Goal: Information Seeking & Learning: Understand process/instructions

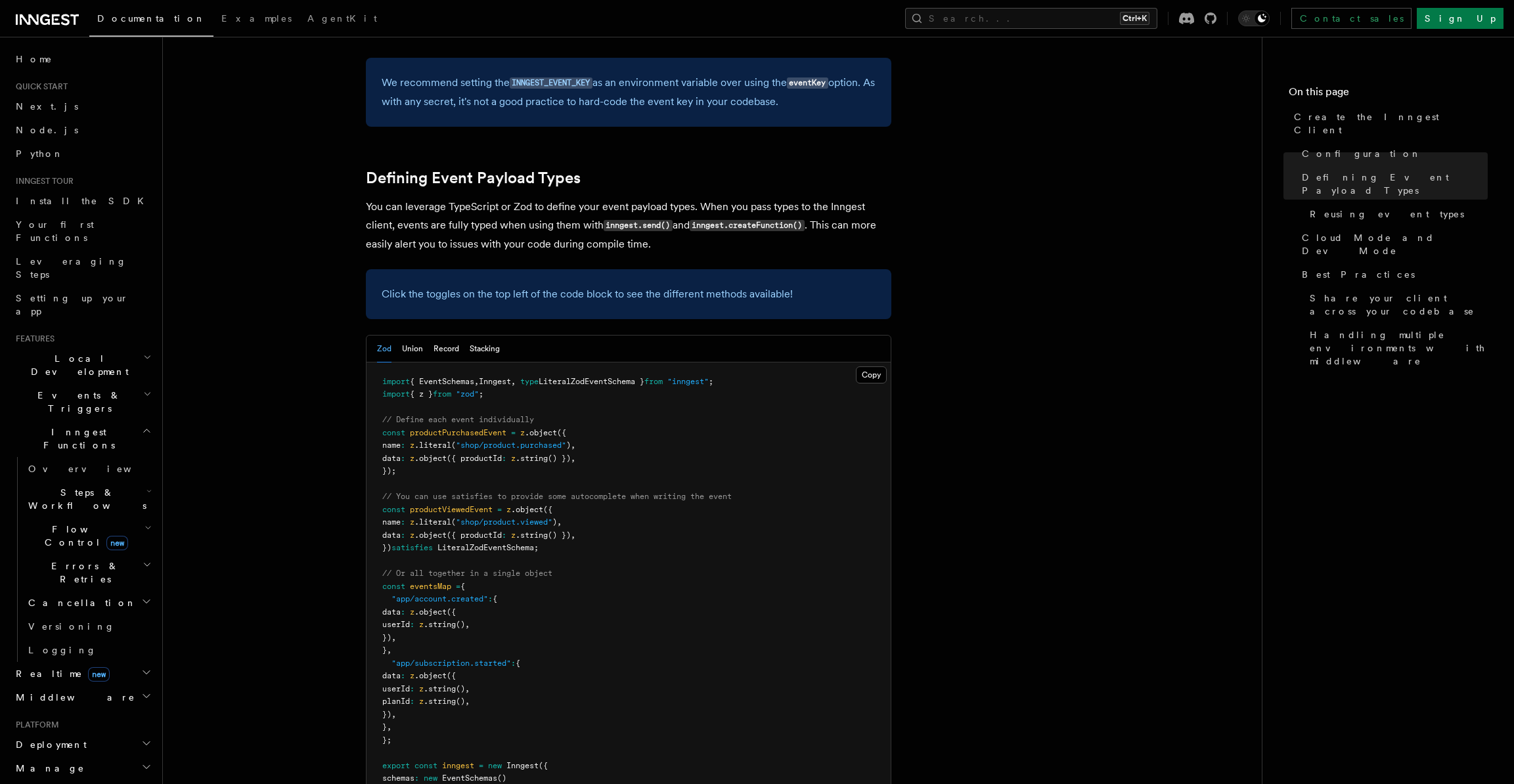
click at [121, 347] on h2 "Local Development" at bounding box center [82, 365] width 144 height 37
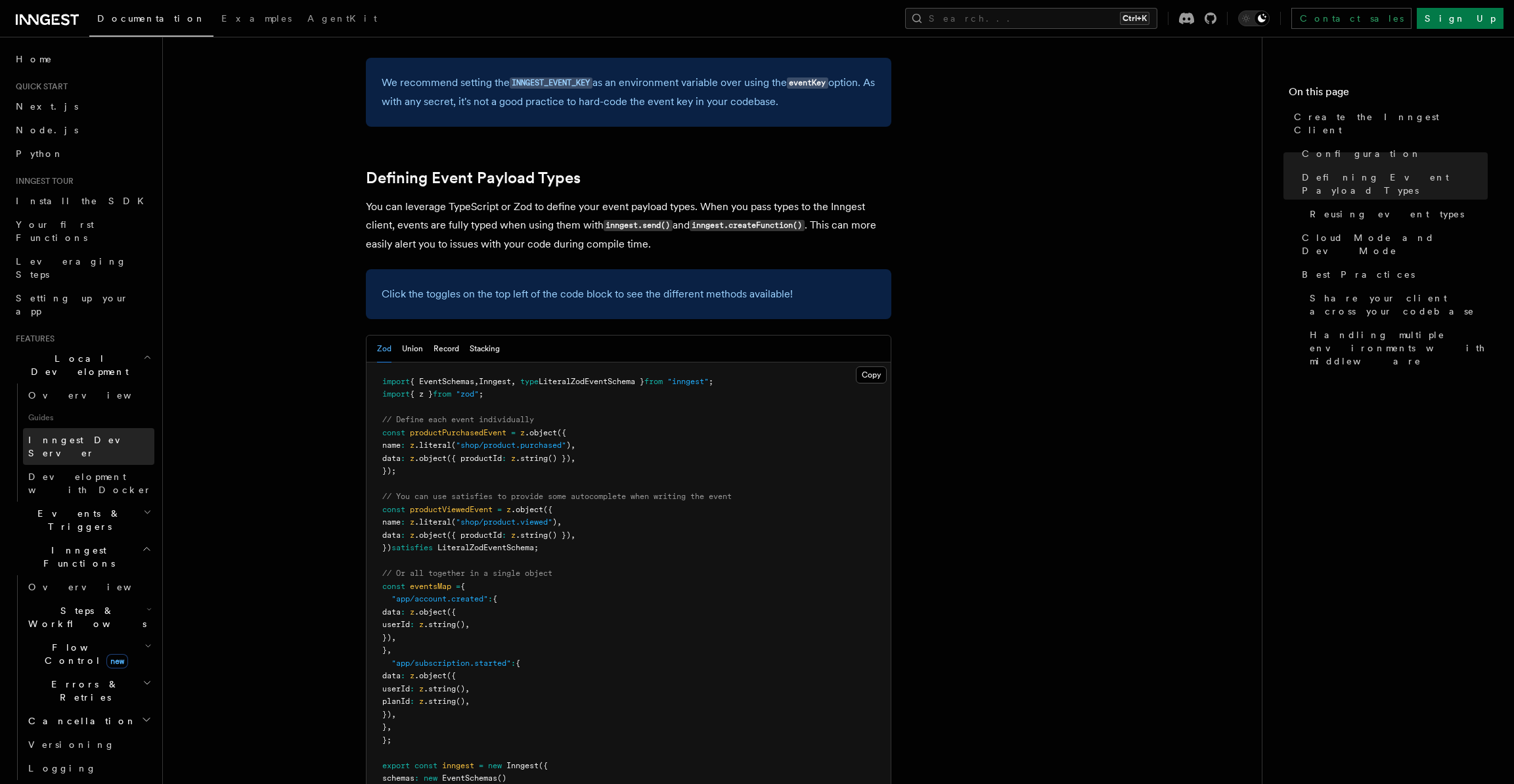
click at [113, 428] on link "Inngest Dev Server" at bounding box center [88, 446] width 132 height 37
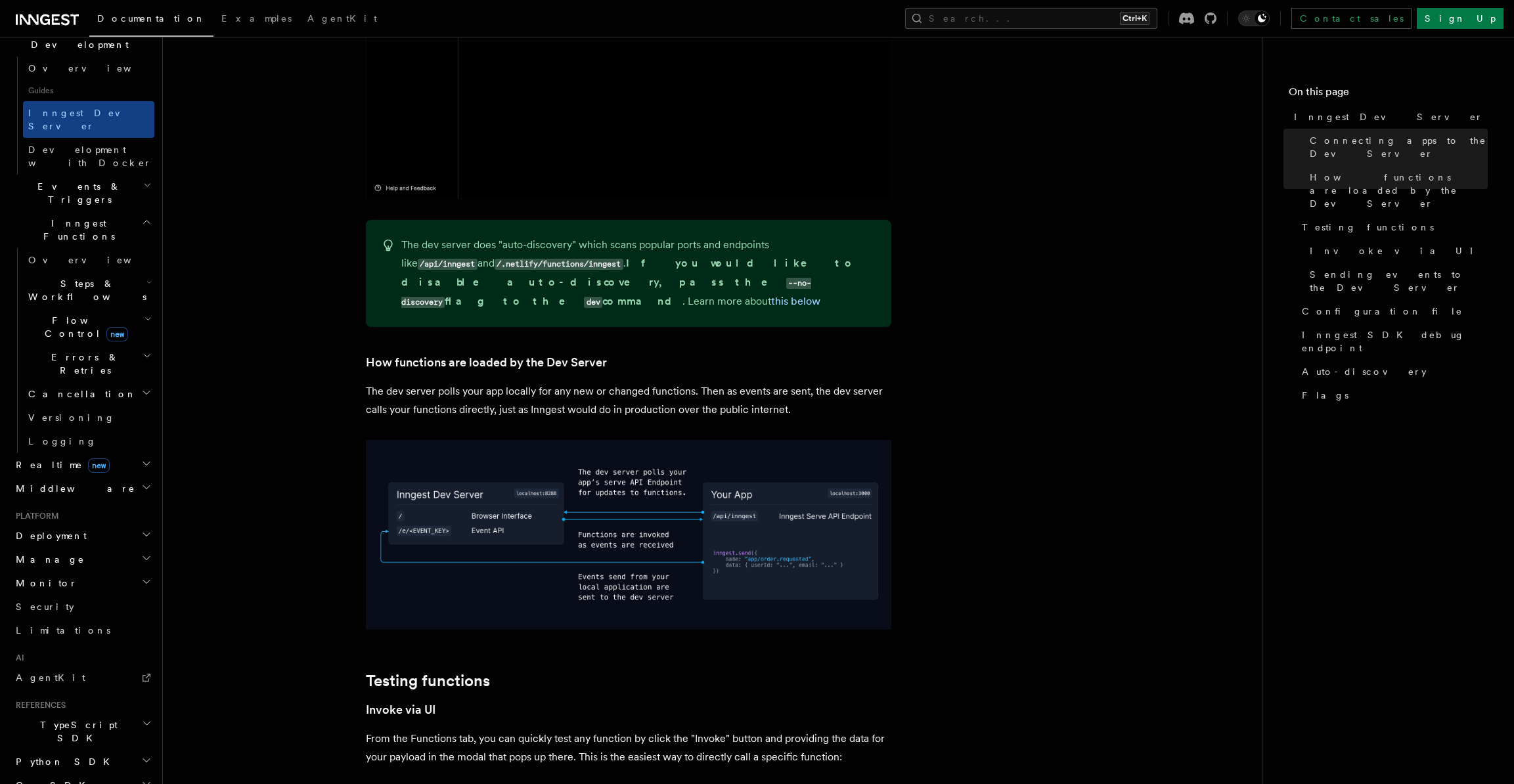
scroll to position [328, 0]
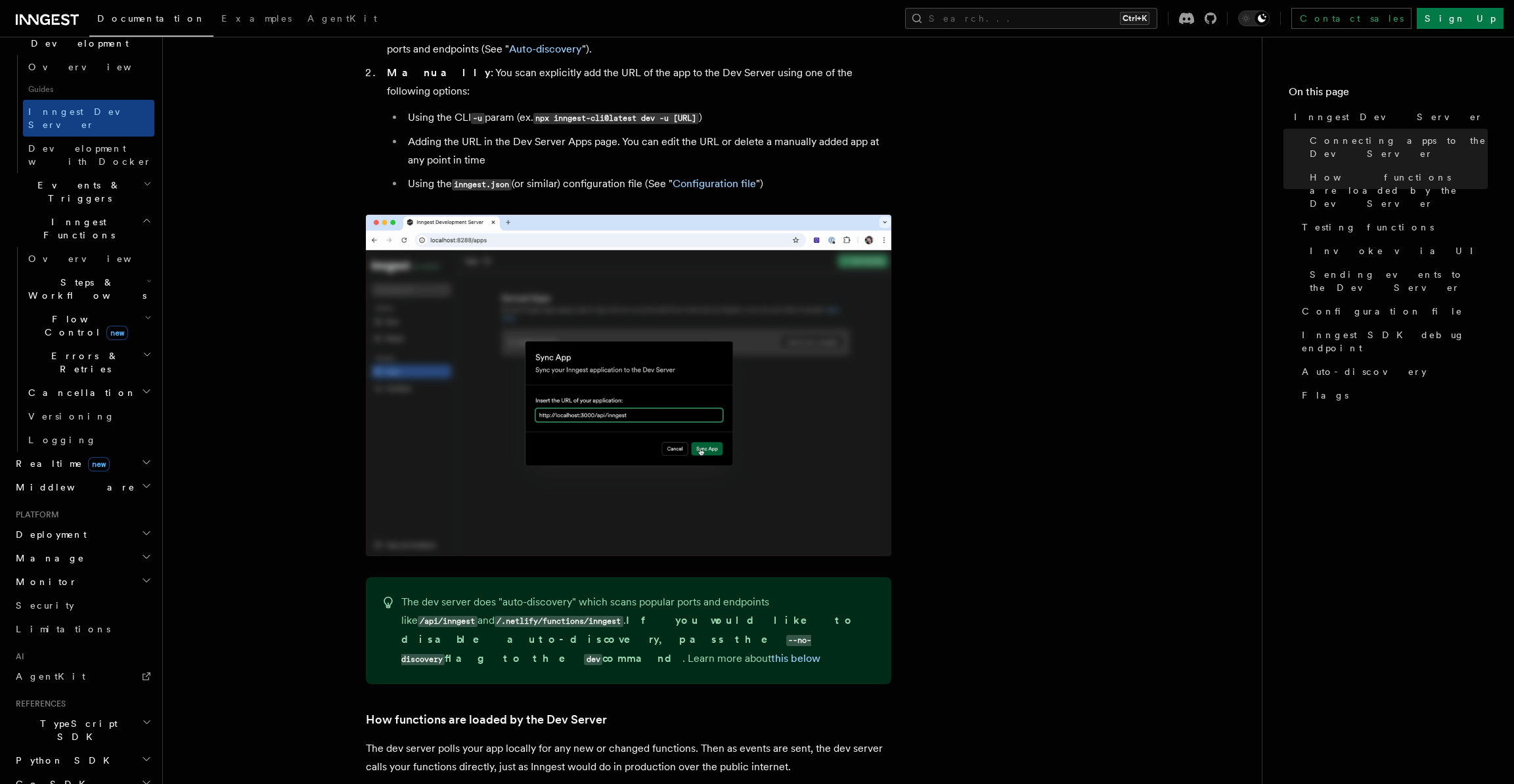
click at [95, 523] on h2 "Deployment" at bounding box center [82, 534] width 144 height 24
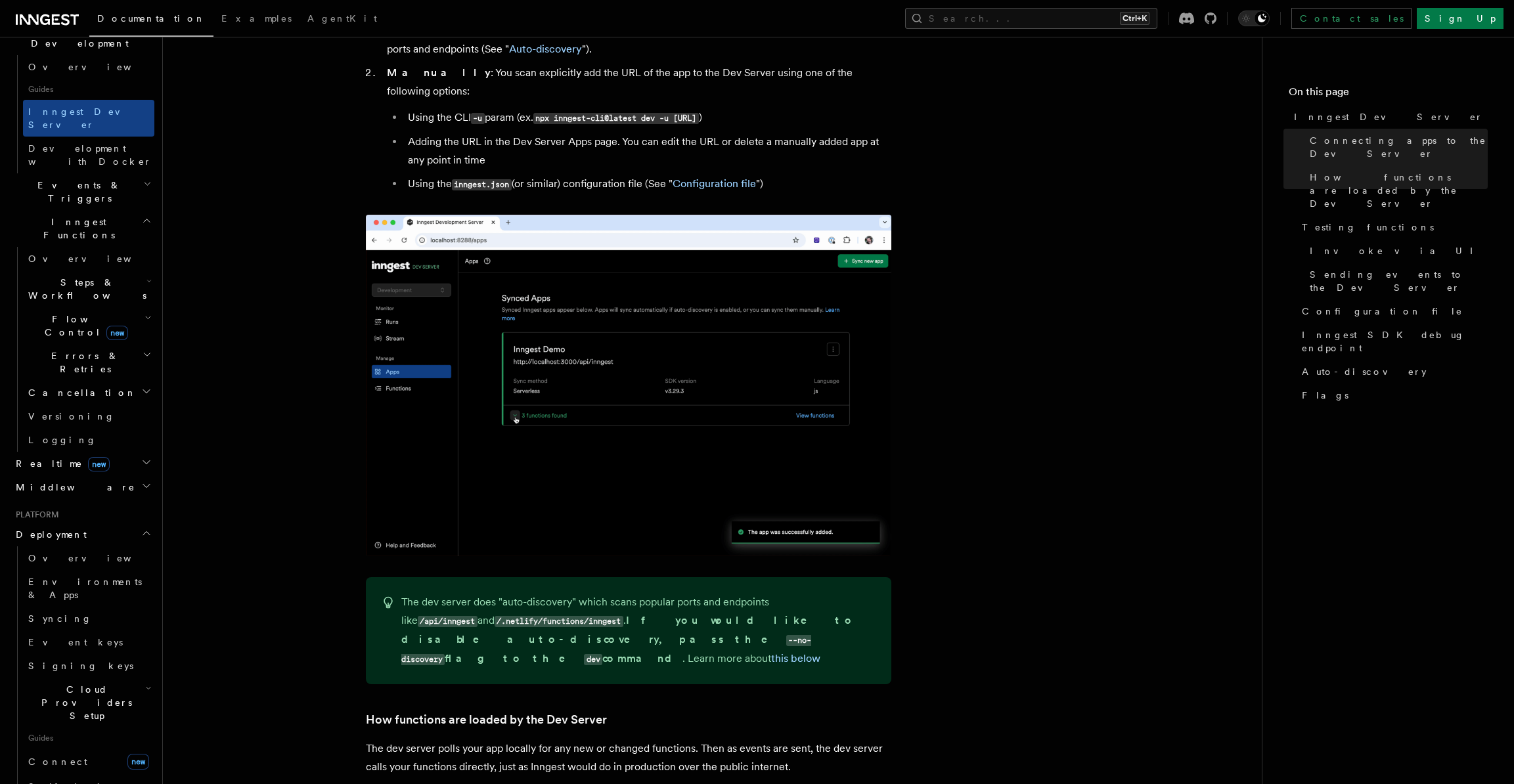
click at [95, 523] on h2 "Deployment" at bounding box center [82, 534] width 144 height 24
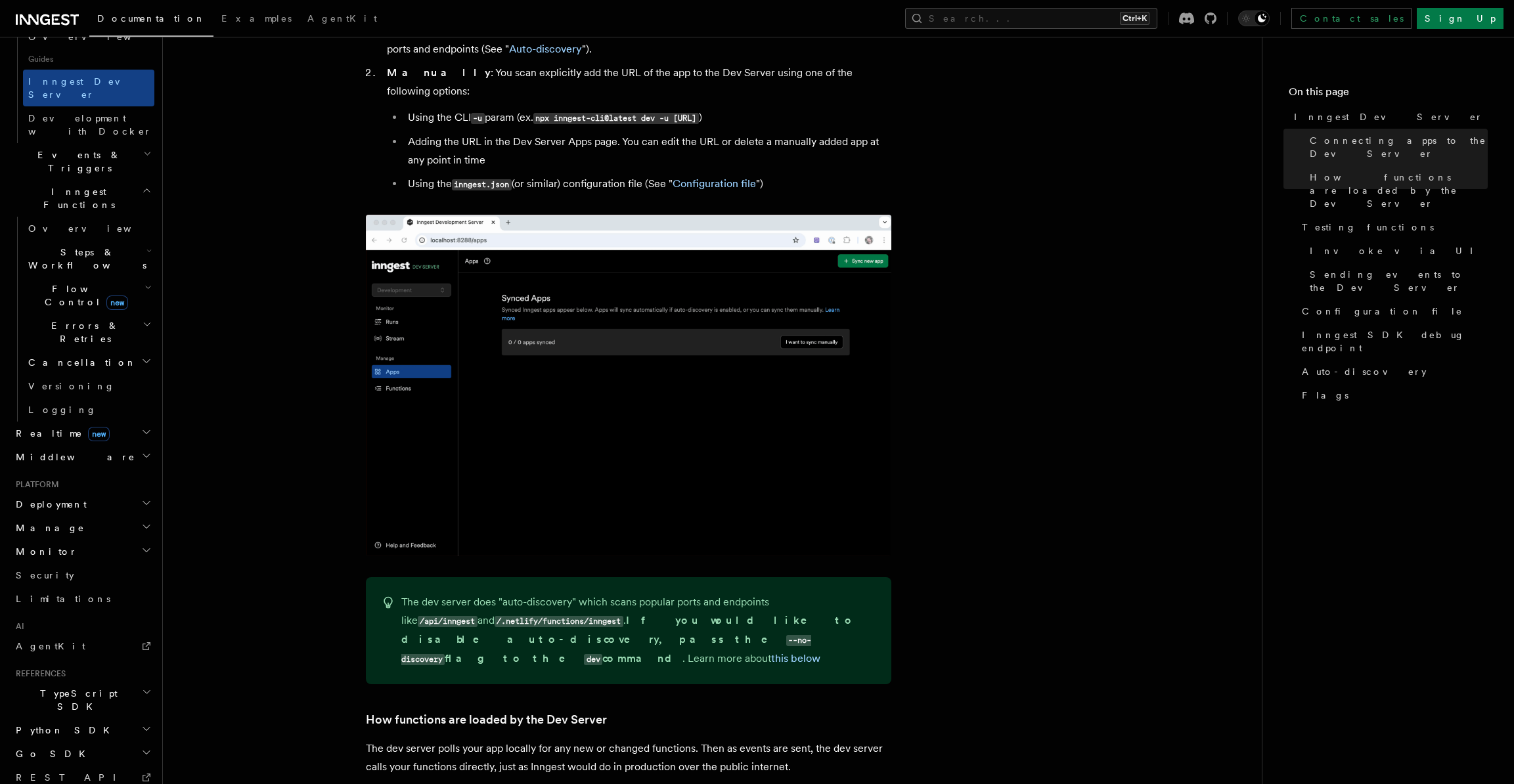
click at [105, 682] on h2 "TypeScript SDK" at bounding box center [82, 699] width 144 height 37
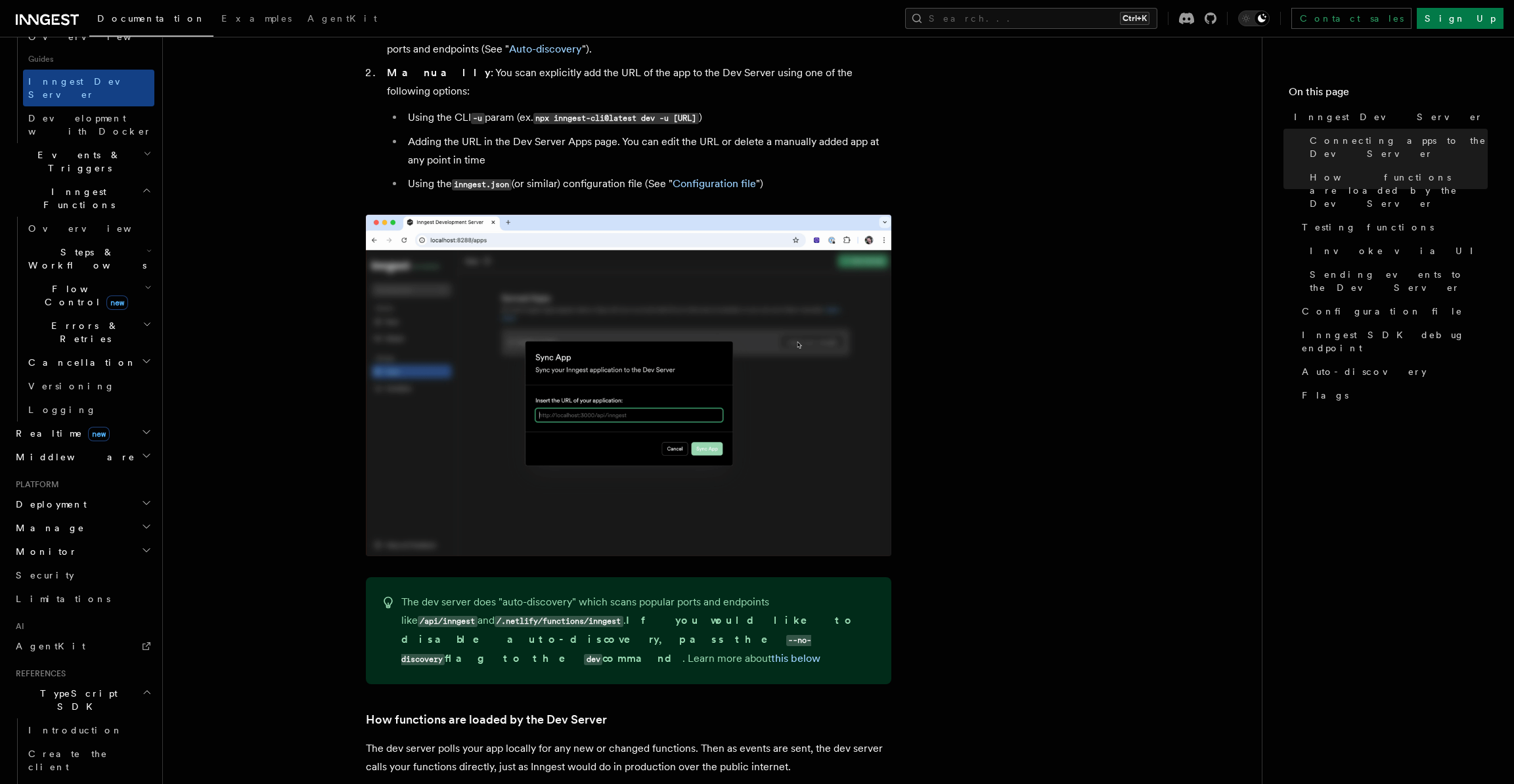
click at [105, 682] on h2 "TypeScript SDK" at bounding box center [82, 699] width 144 height 37
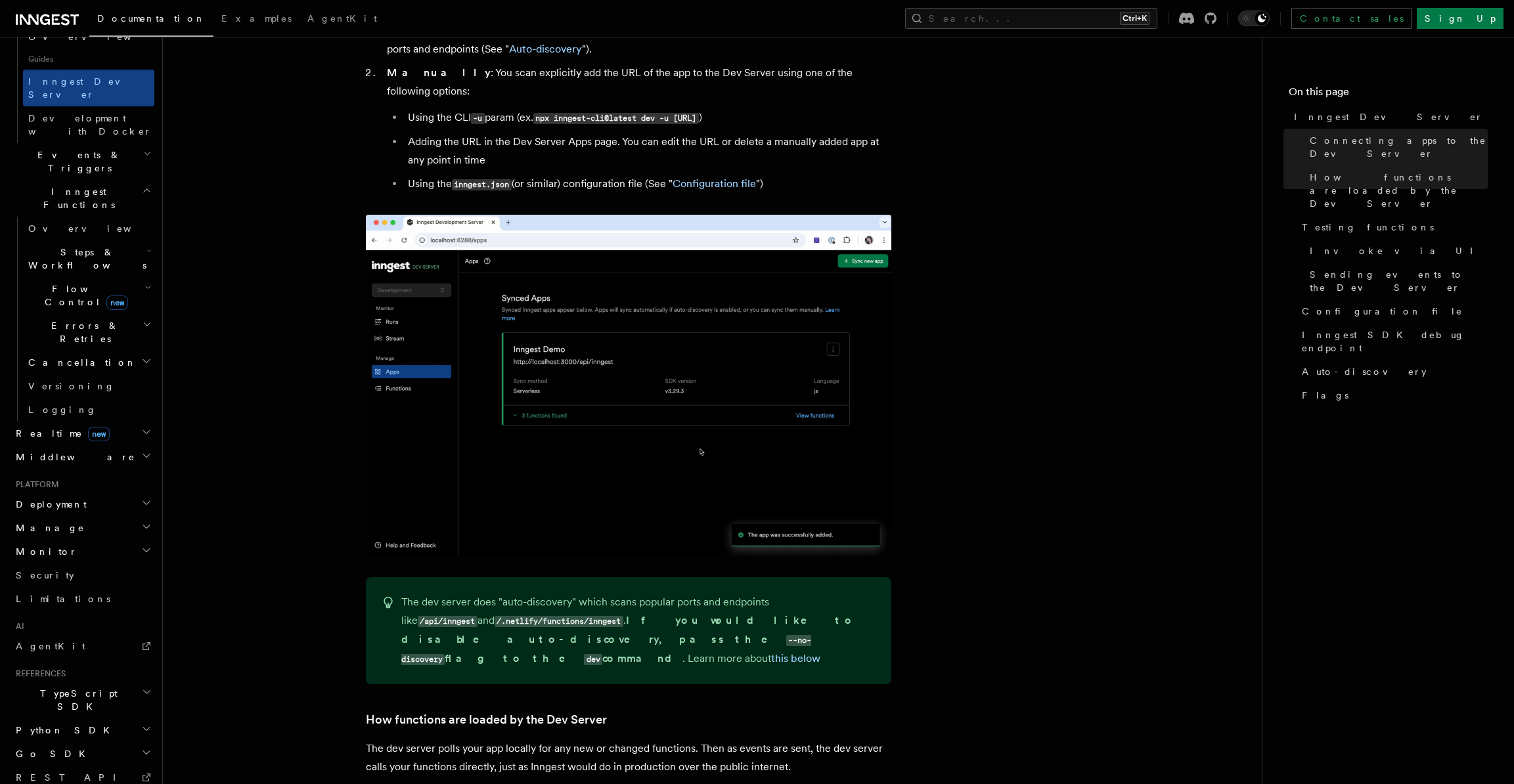
click at [105, 682] on h2 "TypeScript SDK" at bounding box center [82, 699] width 144 height 37
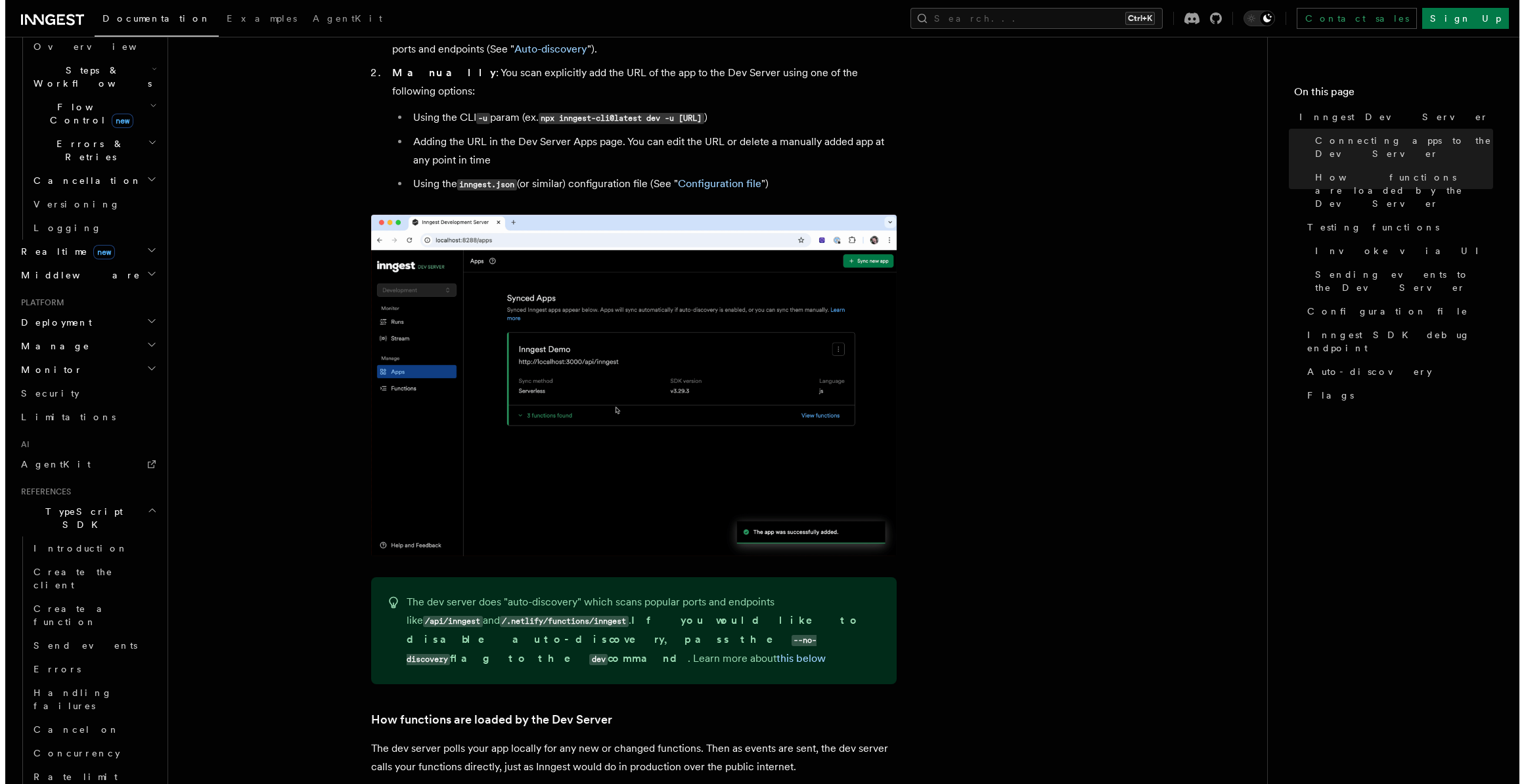
scroll to position [556, 0]
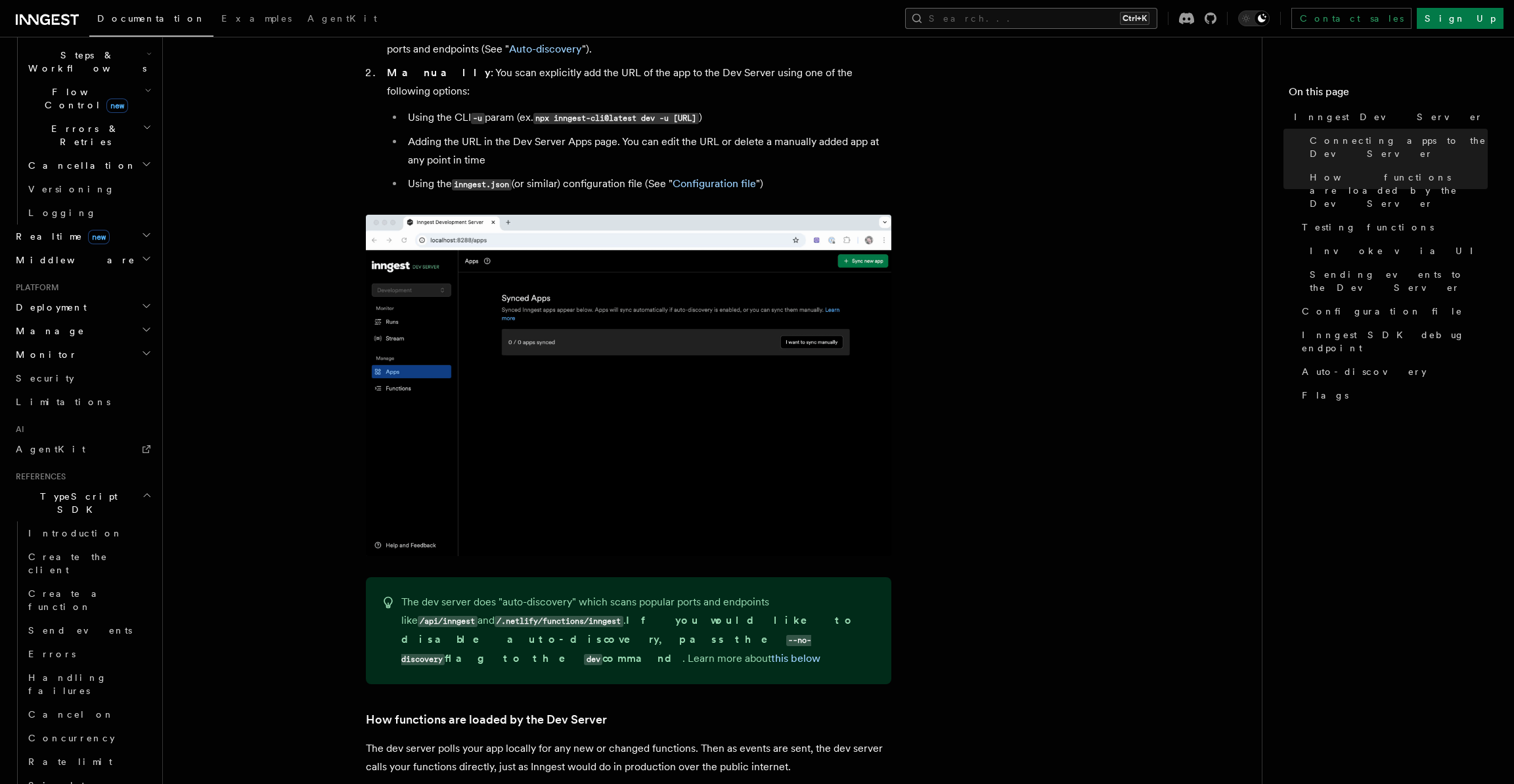
click at [1158, 21] on button "Search... Ctrl+K" at bounding box center [1032, 18] width 252 height 21
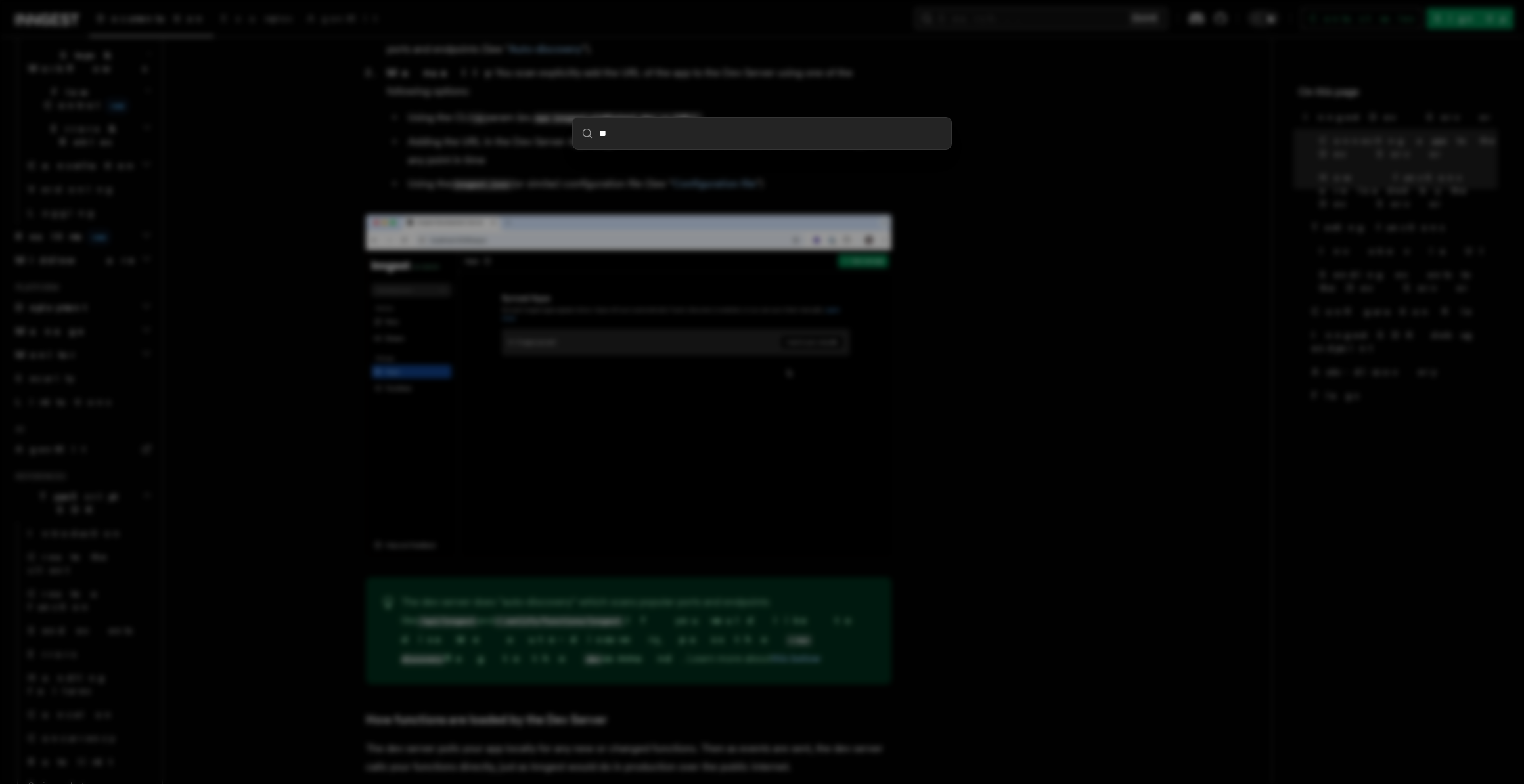
type input "***"
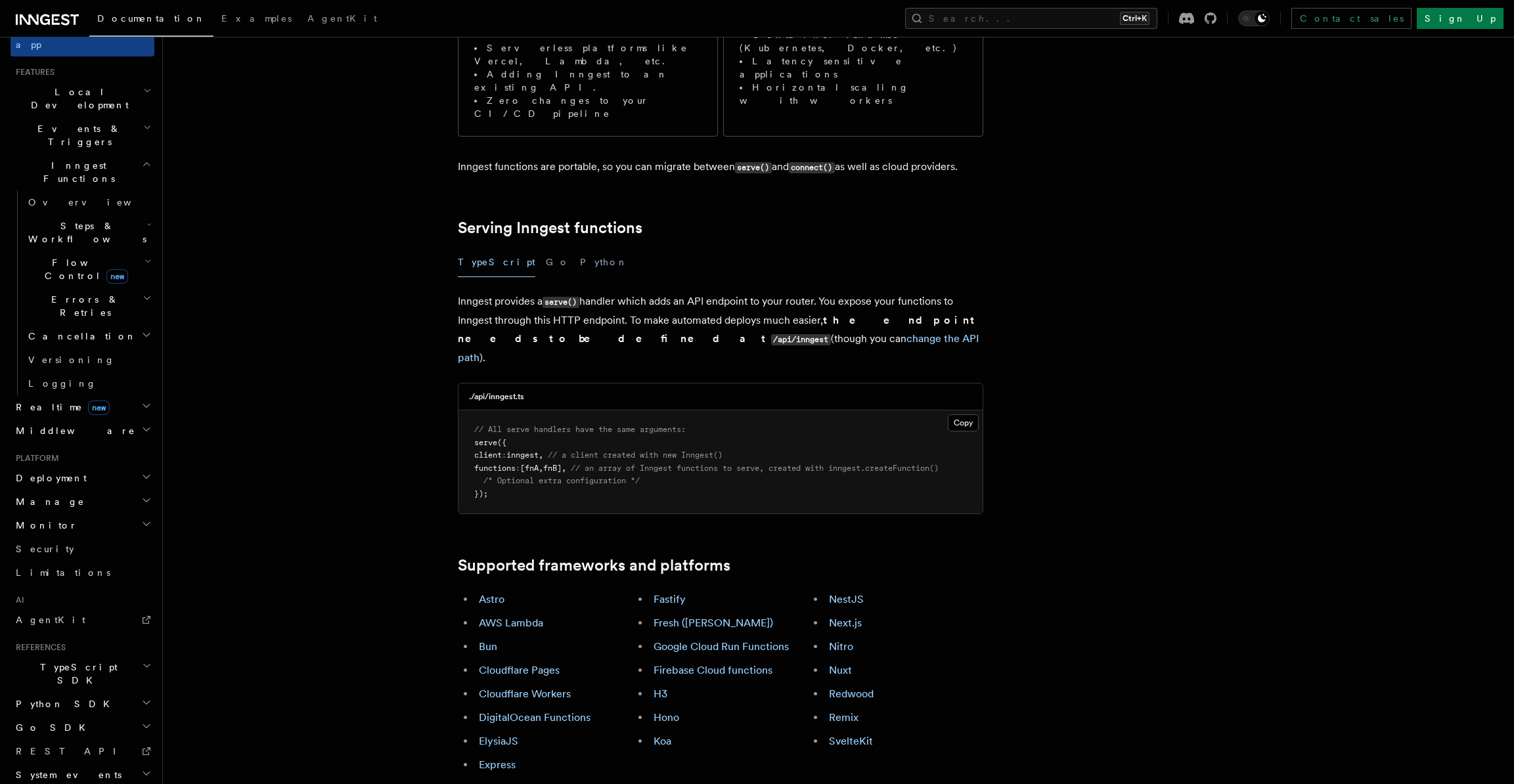
scroll to position [581, 0]
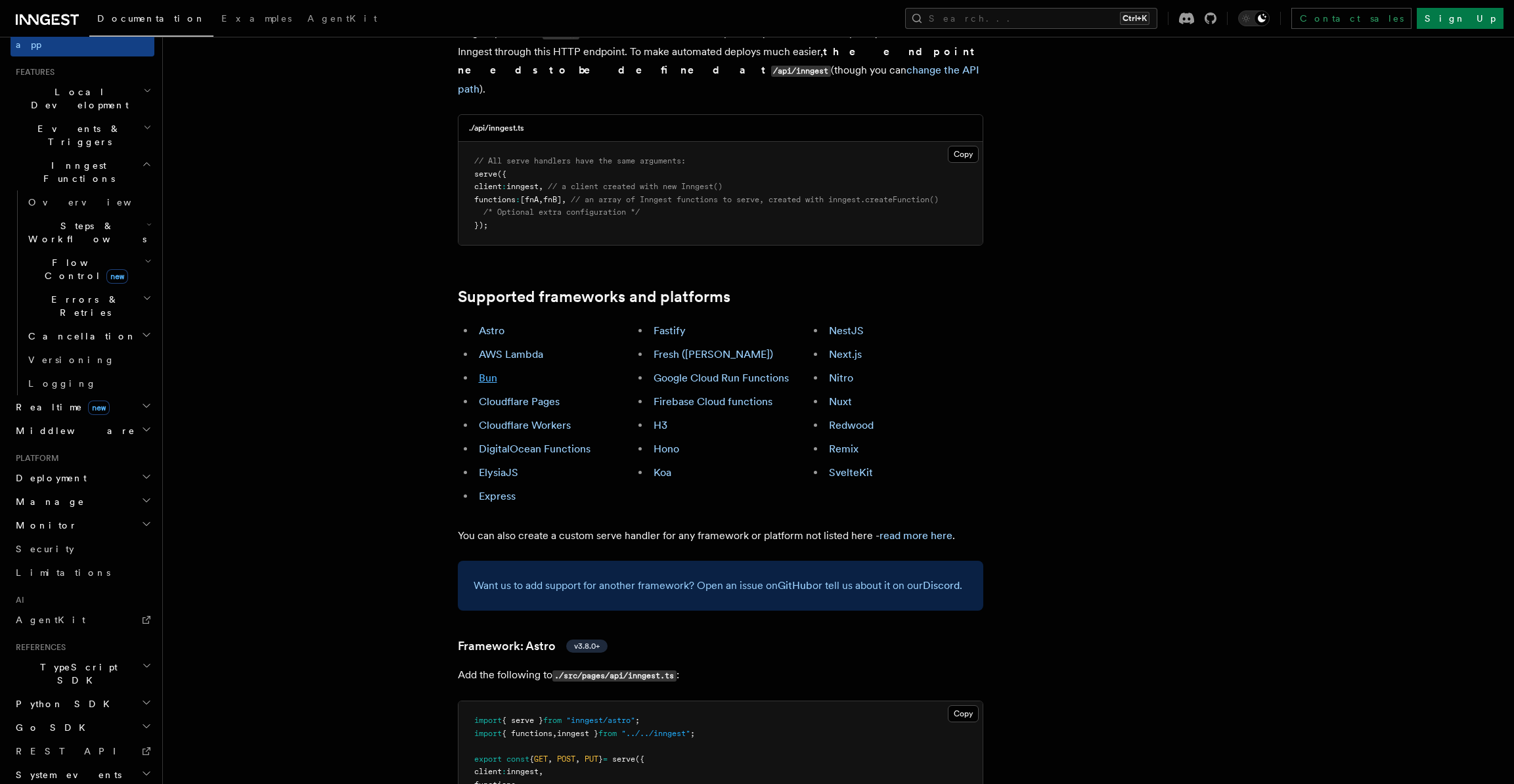
click at [482, 371] on link "Bun" at bounding box center [488, 377] width 19 height 12
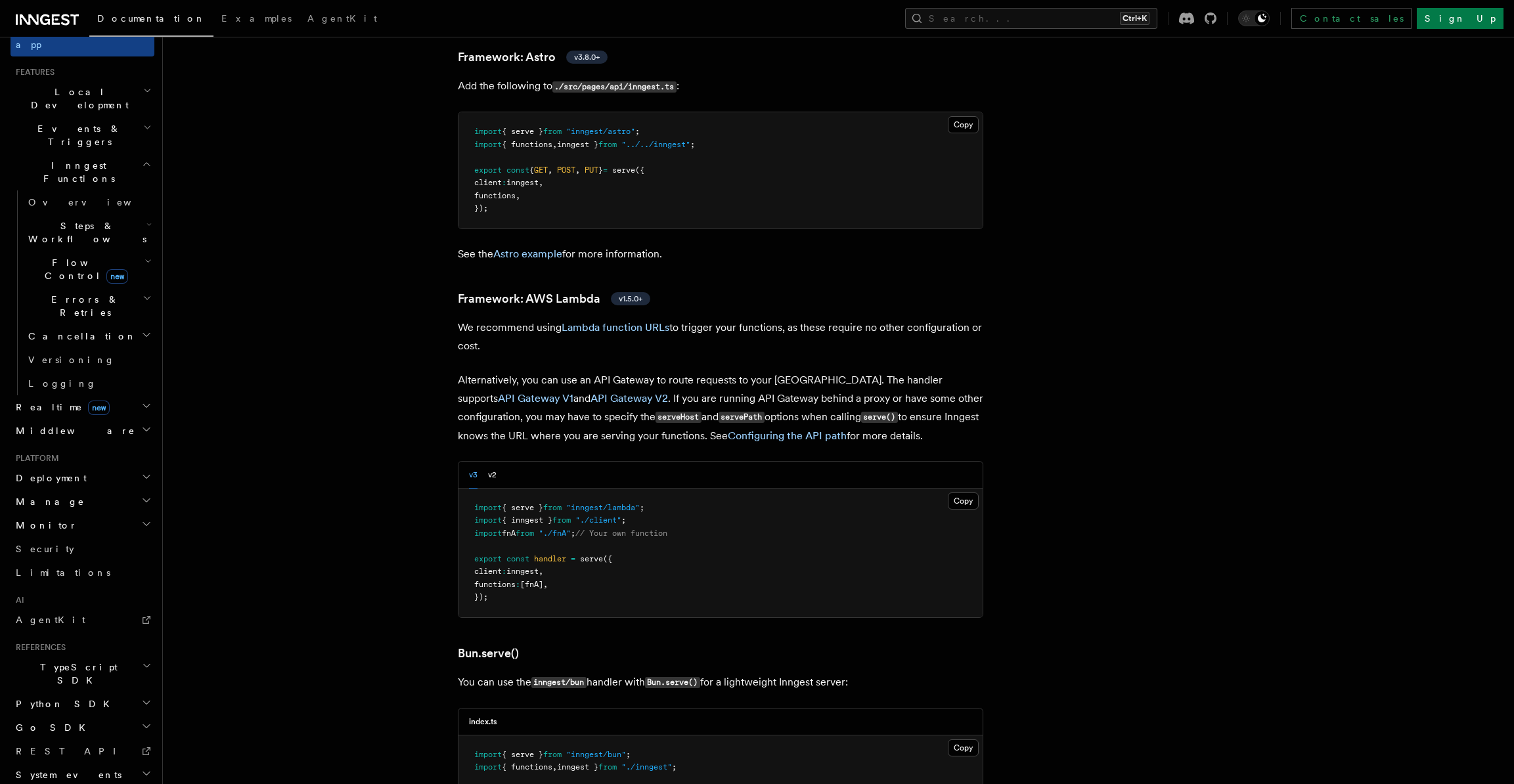
scroll to position [776, 0]
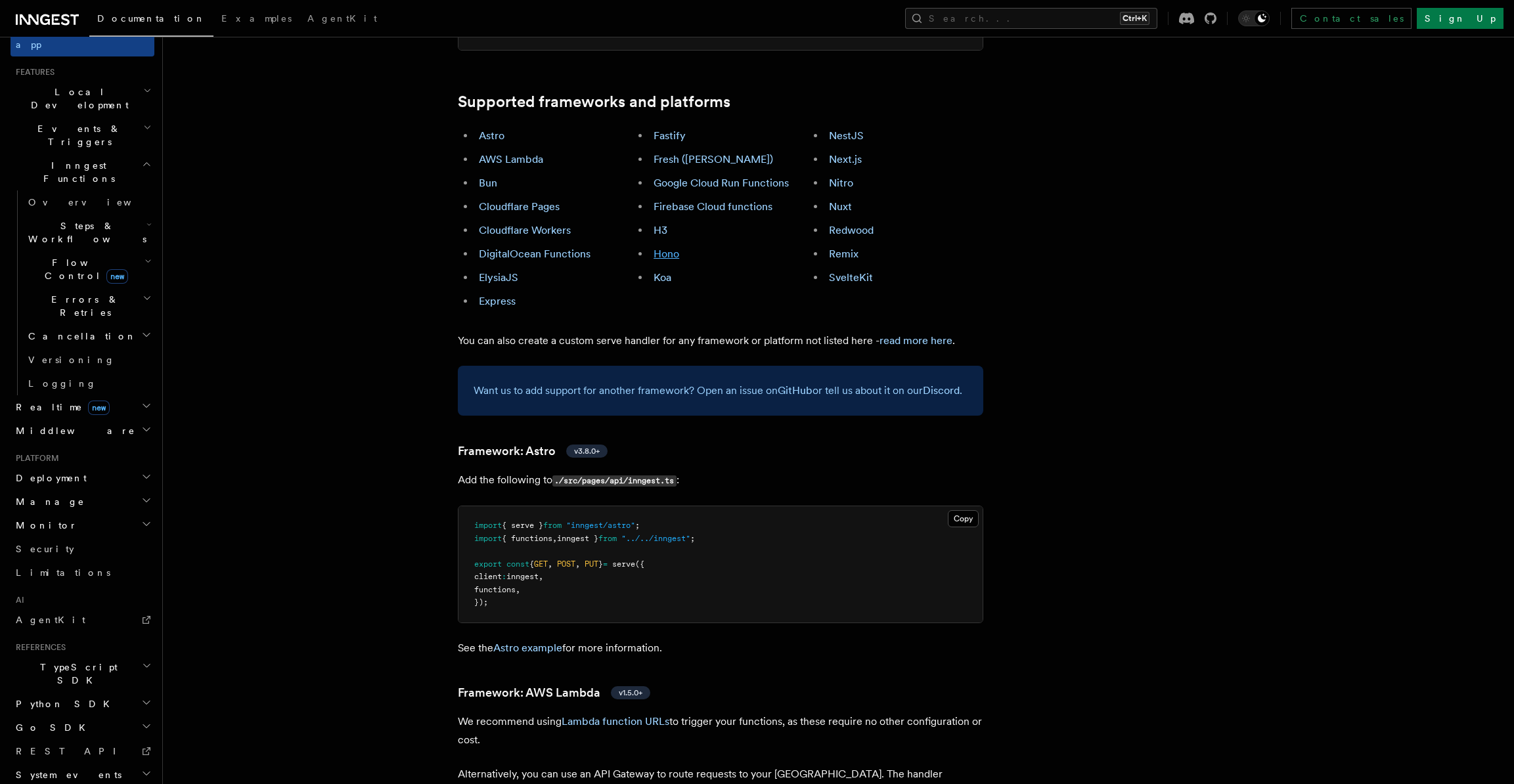
click at [664, 247] on link "Hono" at bounding box center [666, 253] width 25 height 12
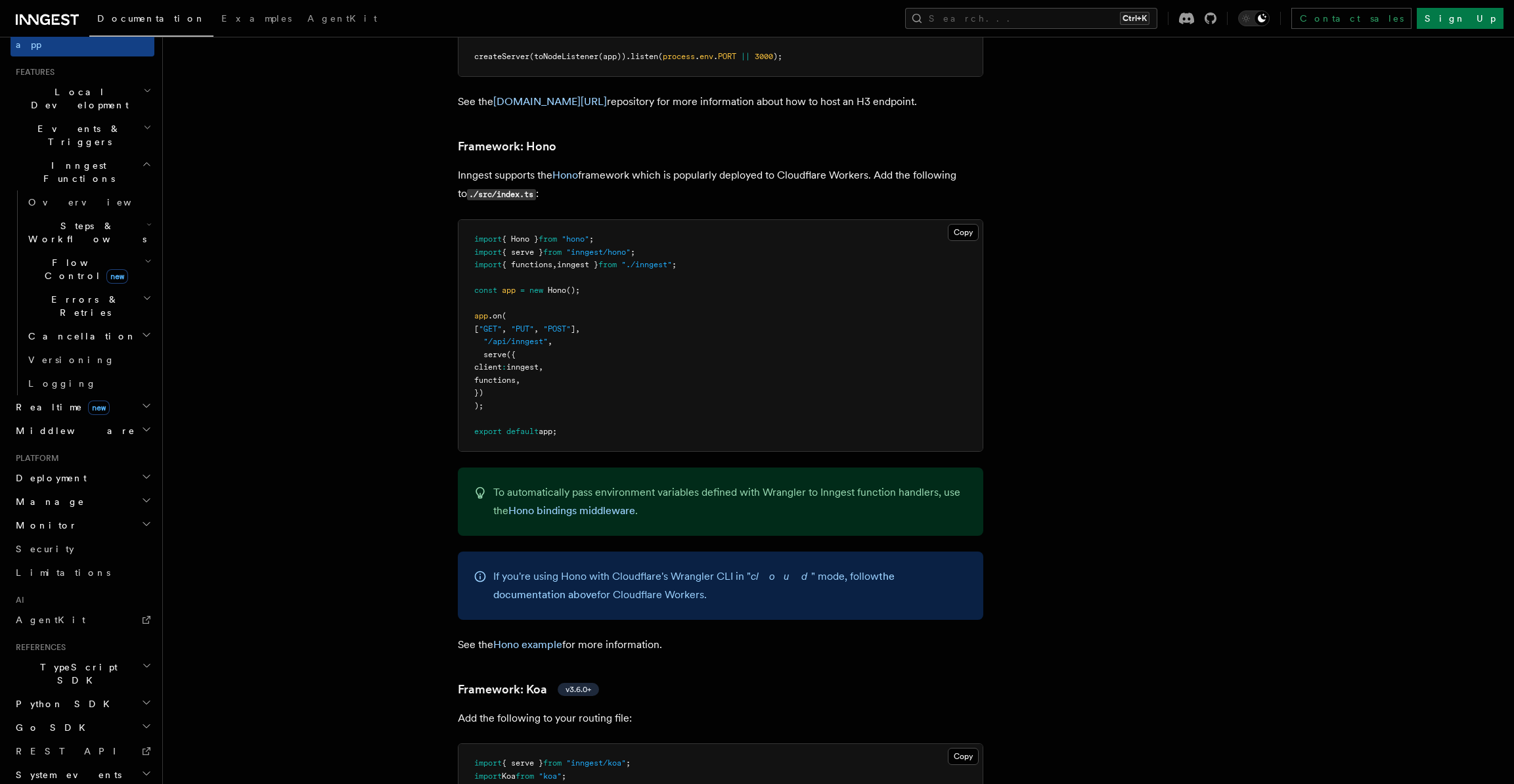
scroll to position [6876, 0]
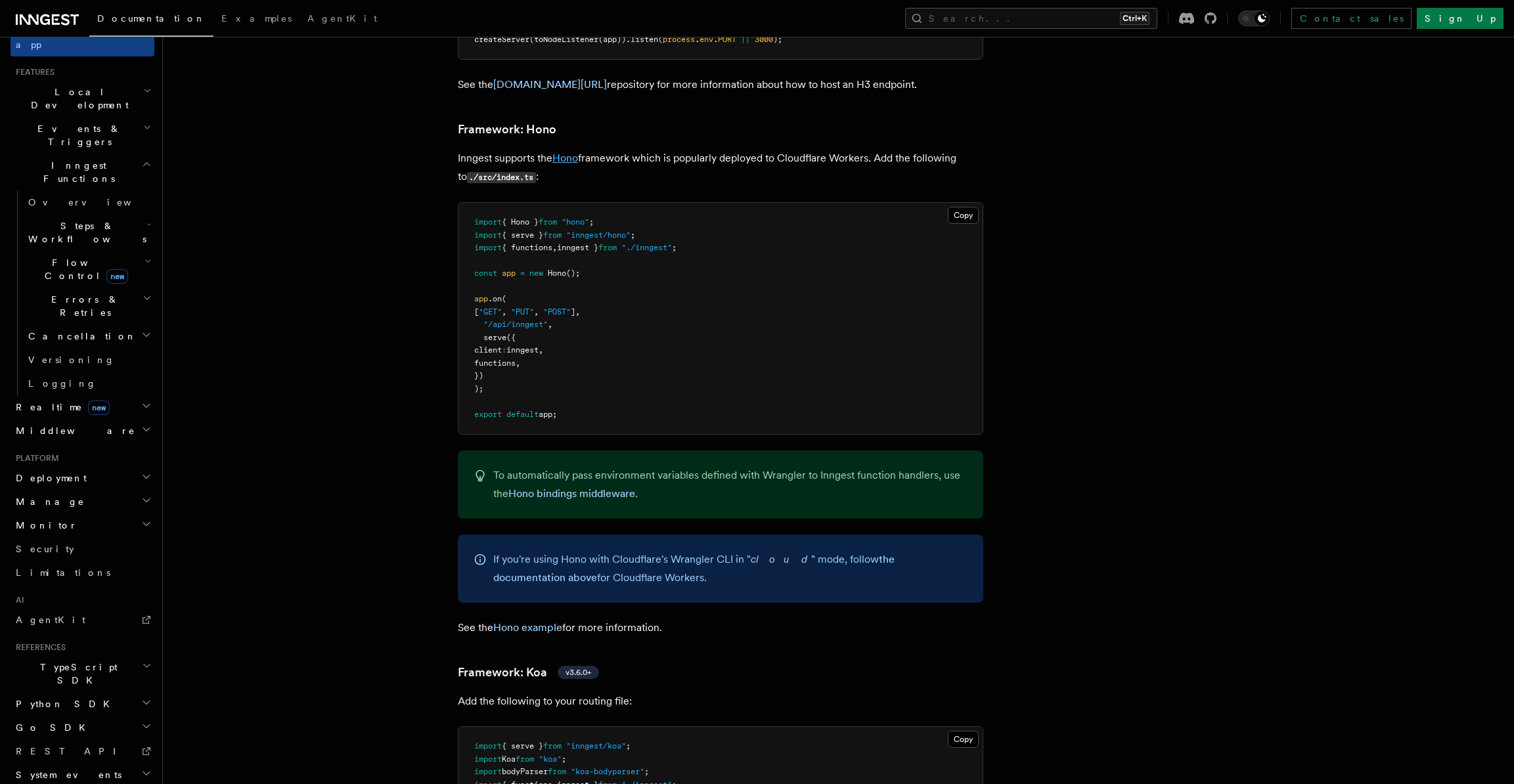
click at [567, 151] on link "Hono" at bounding box center [564, 157] width 25 height 12
drag, startPoint x: 575, startPoint y: 357, endPoint x: 431, endPoint y: 158, distance: 245.6
copy code "import { Hono } from "hono" ; import { serve } from "inngest/hono" ; import { f…"
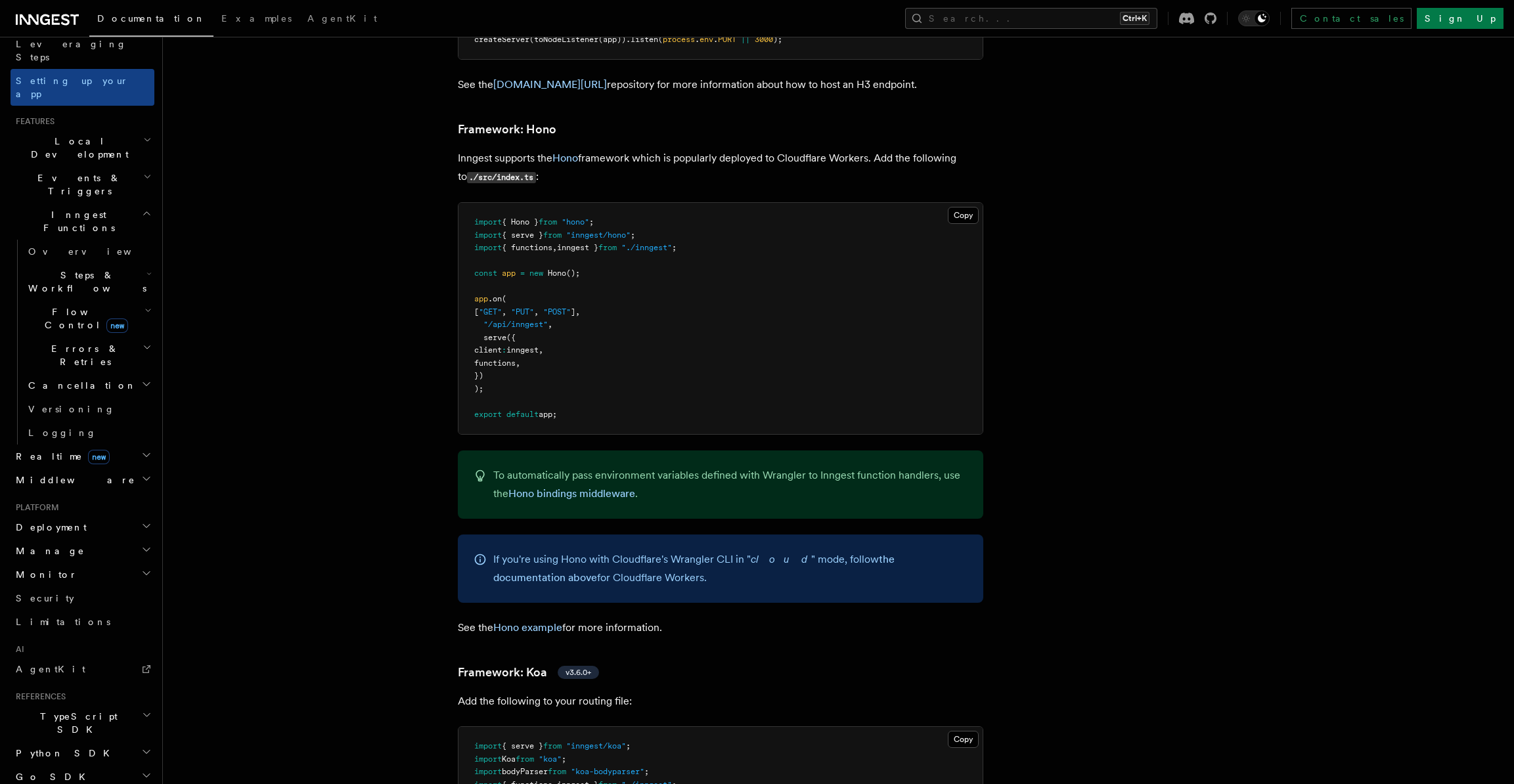
scroll to position [135, 0]
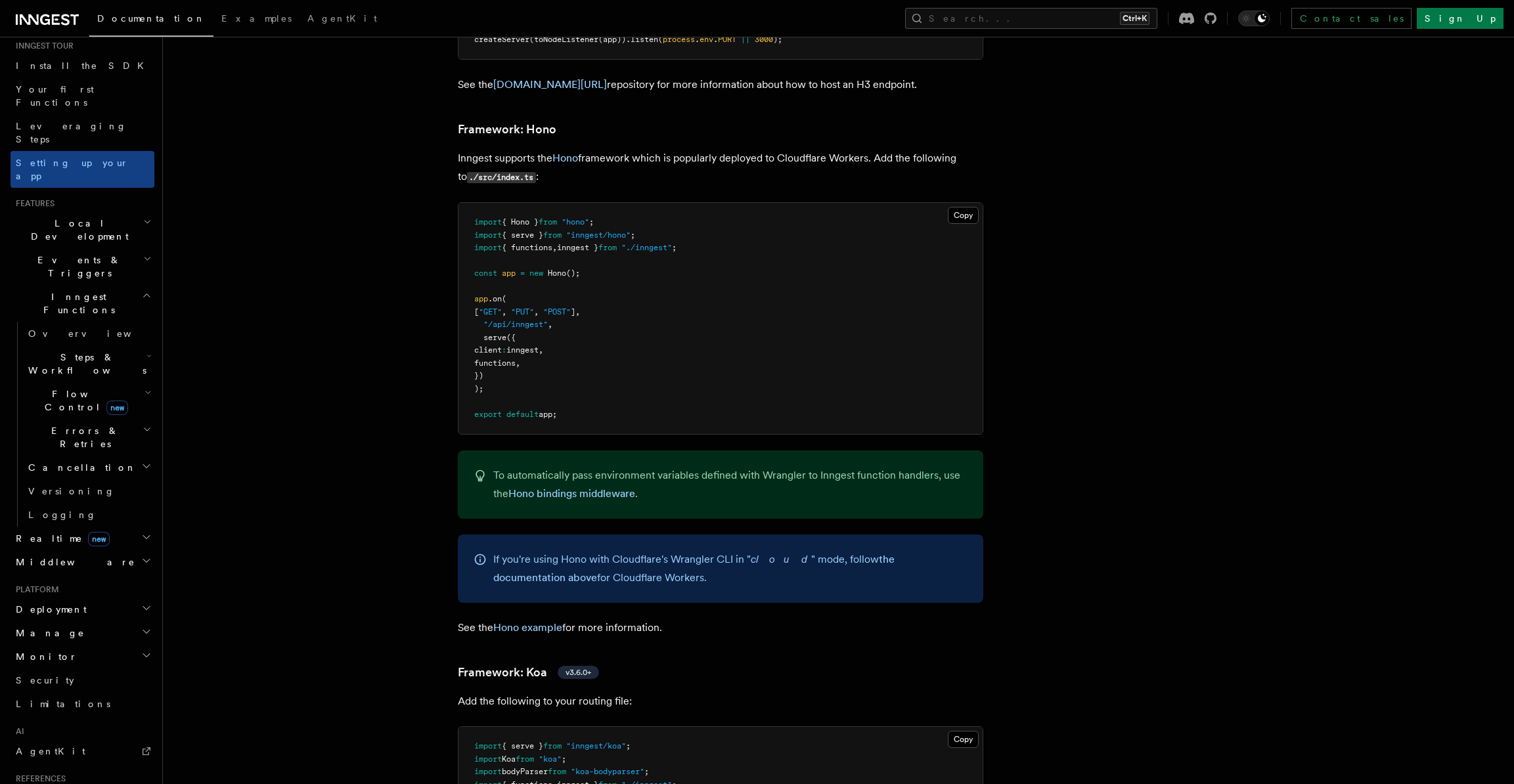
click at [131, 248] on h2 "Events & Triggers" at bounding box center [82, 266] width 144 height 37
click at [95, 330] on link "Sending events" at bounding box center [88, 348] width 132 height 37
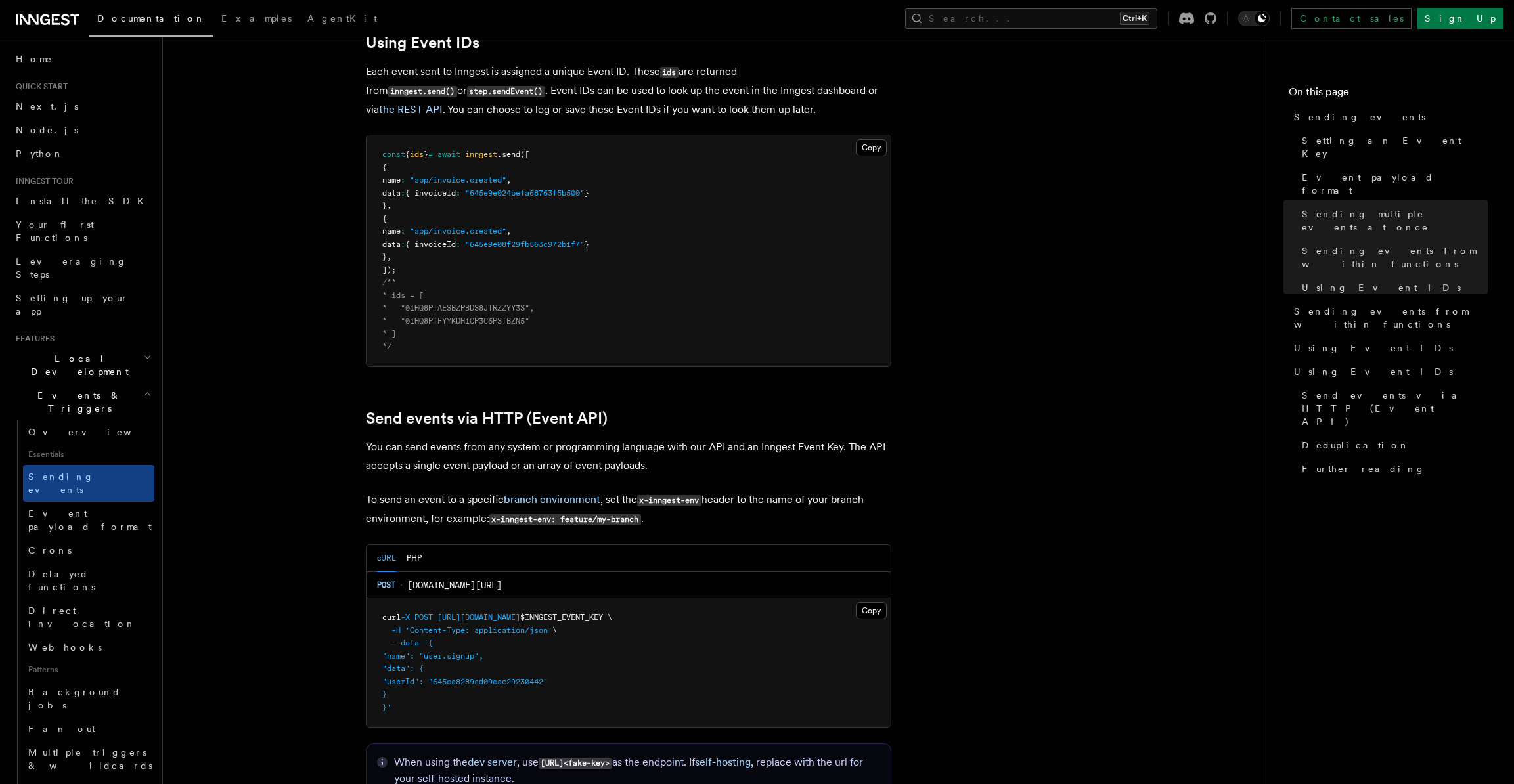
scroll to position [2430, 0]
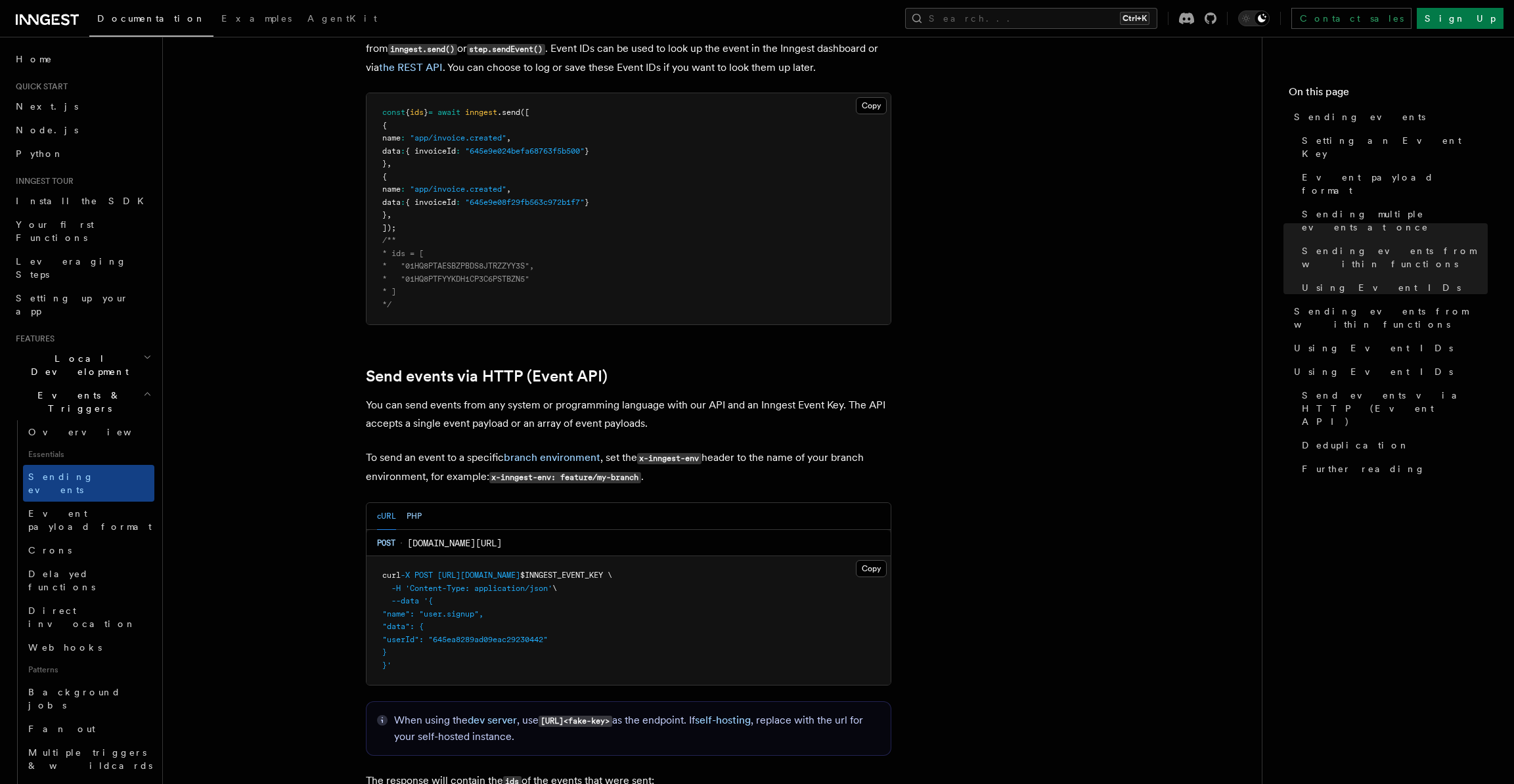
click at [409, 503] on button "PHP" at bounding box center [414, 516] width 15 height 27
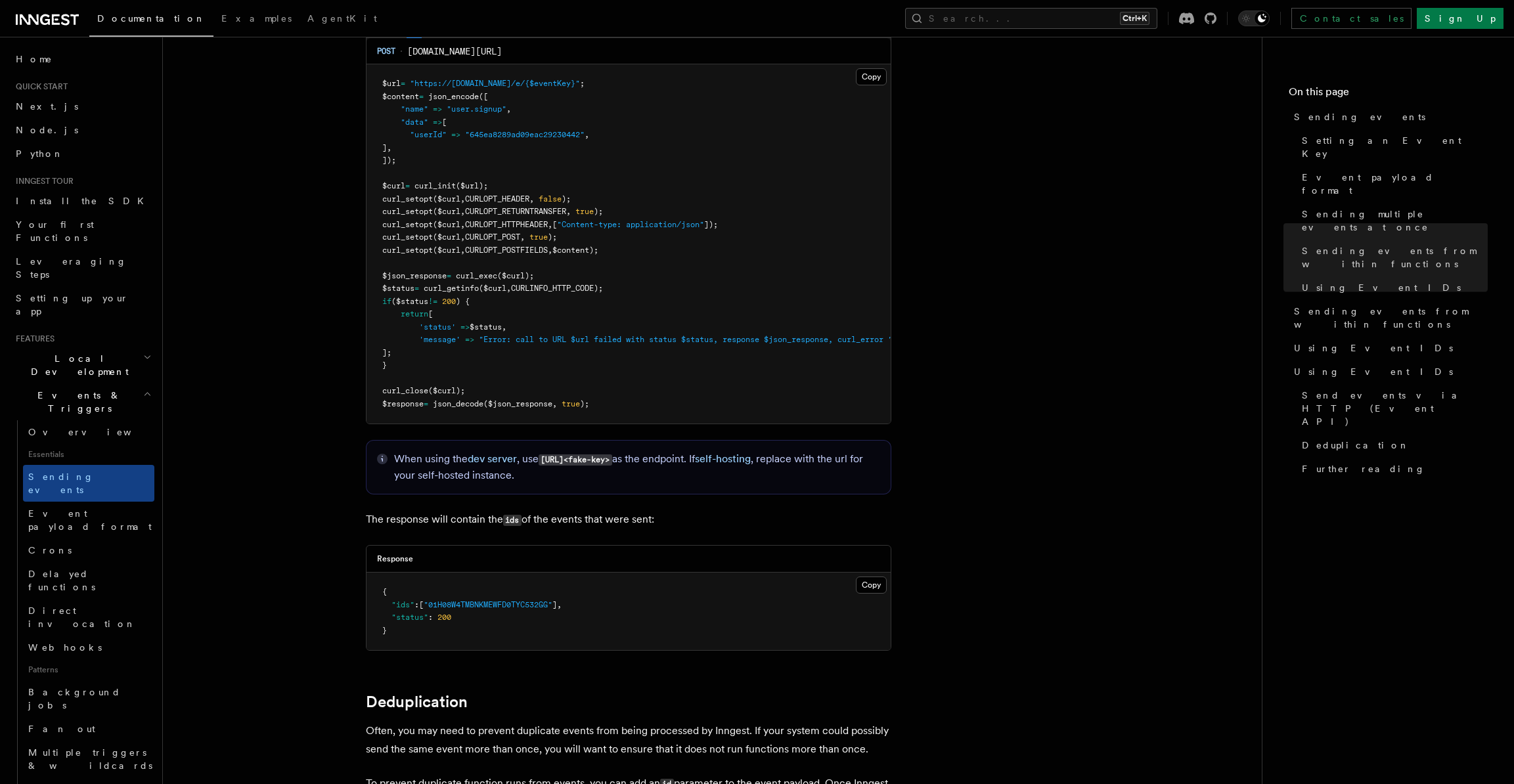
scroll to position [2955, 0]
